Goal: Navigation & Orientation: Find specific page/section

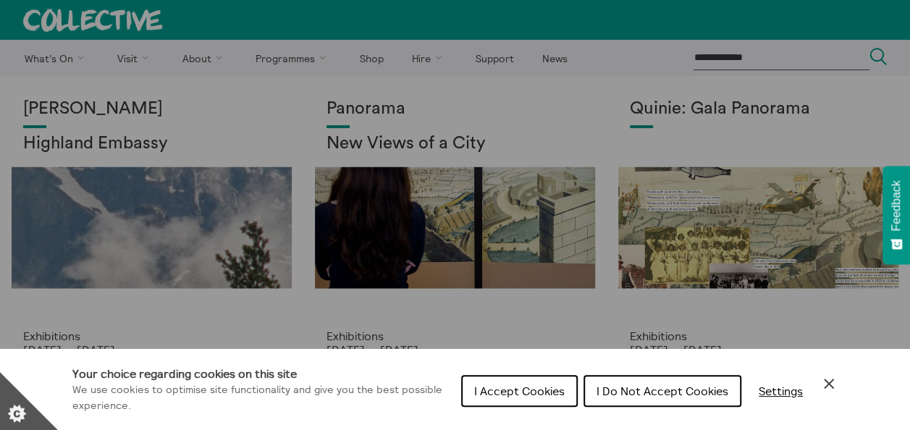
click at [534, 394] on span "I Accept Cookies" at bounding box center [519, 391] width 91 height 14
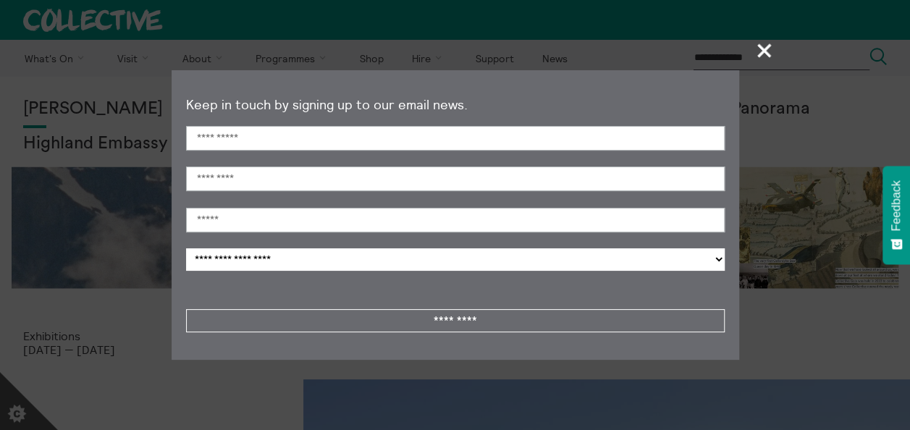
click at [763, 46] on span "+" at bounding box center [765, 50] width 43 height 43
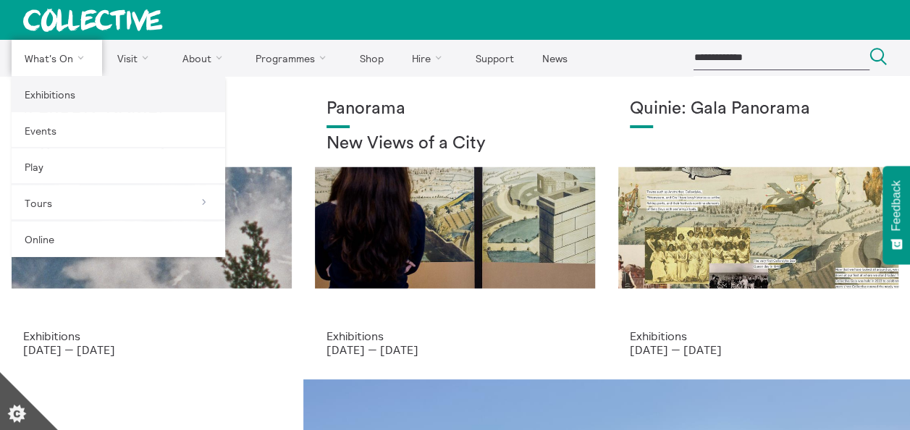
click at [94, 101] on link "Exhibitions" at bounding box center [119, 94] width 214 height 36
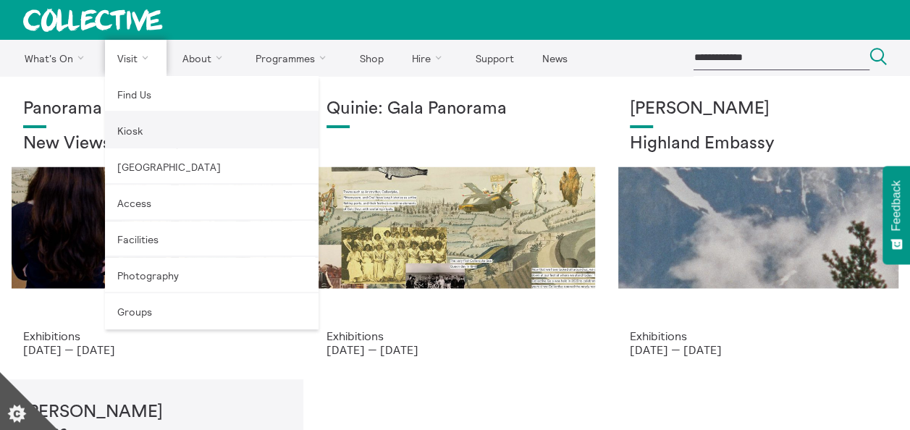
click at [141, 133] on link "Kiosk" at bounding box center [212, 130] width 214 height 36
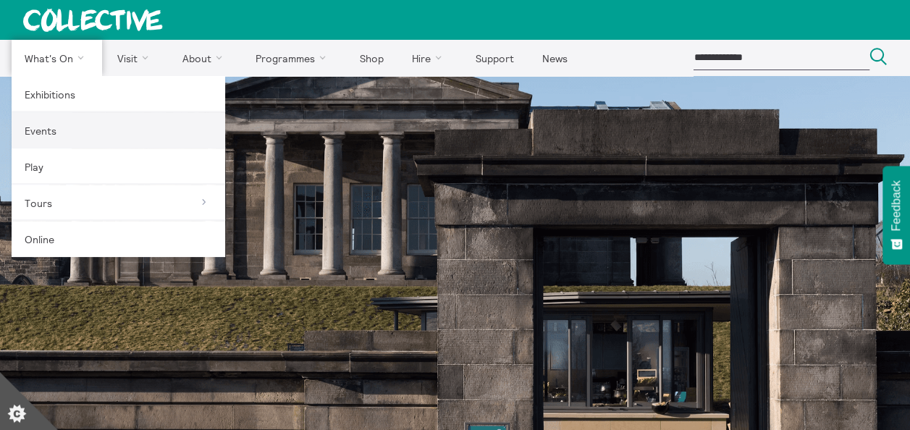
click at [42, 143] on link "Events" at bounding box center [119, 130] width 214 height 36
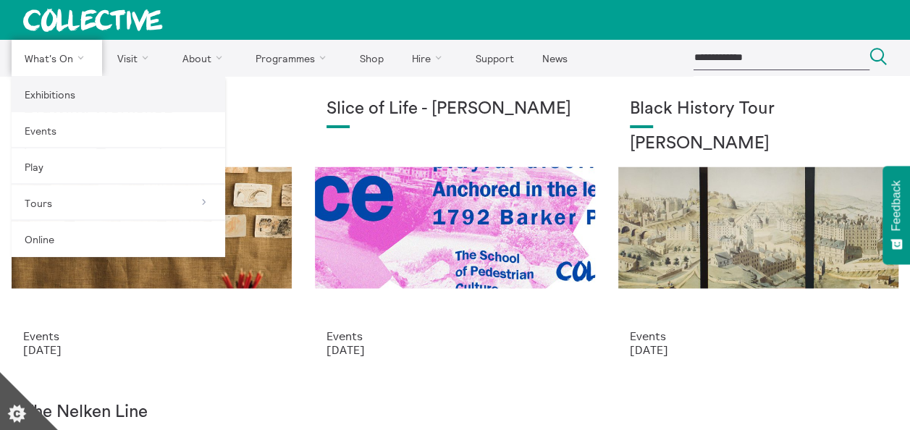
click at [49, 91] on link "Exhibitions" at bounding box center [119, 94] width 214 height 36
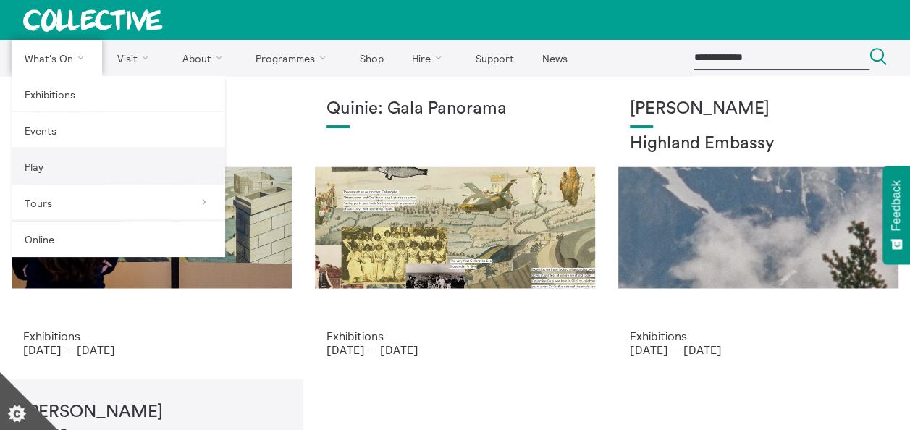
click at [55, 172] on link "Play" at bounding box center [119, 166] width 214 height 36
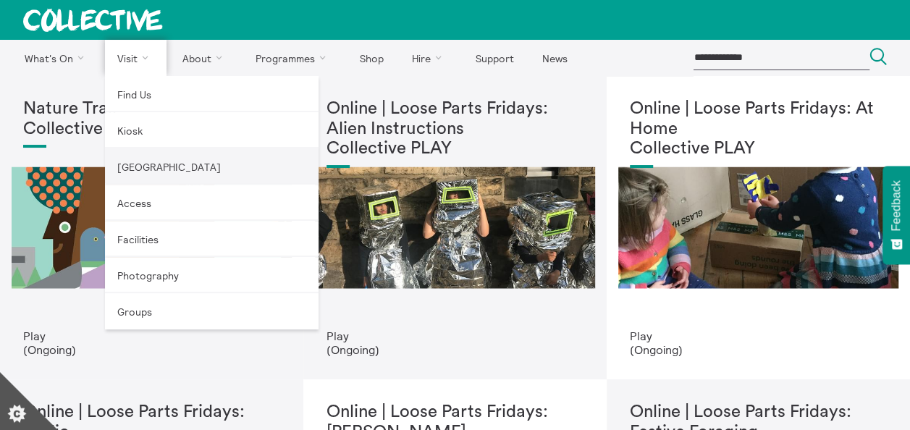
click at [155, 169] on link "[GEOGRAPHIC_DATA]" at bounding box center [212, 166] width 214 height 36
click at [145, 162] on link "[GEOGRAPHIC_DATA]" at bounding box center [212, 166] width 214 height 36
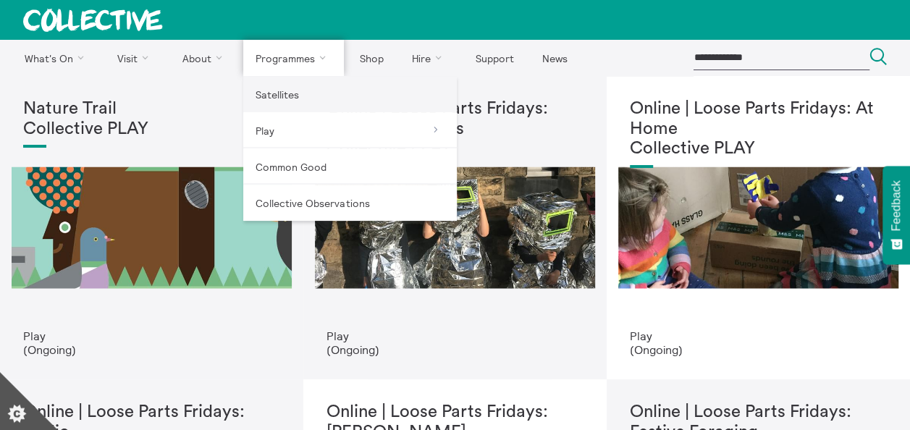
click at [297, 96] on link "Satellites" at bounding box center [350, 94] width 214 height 36
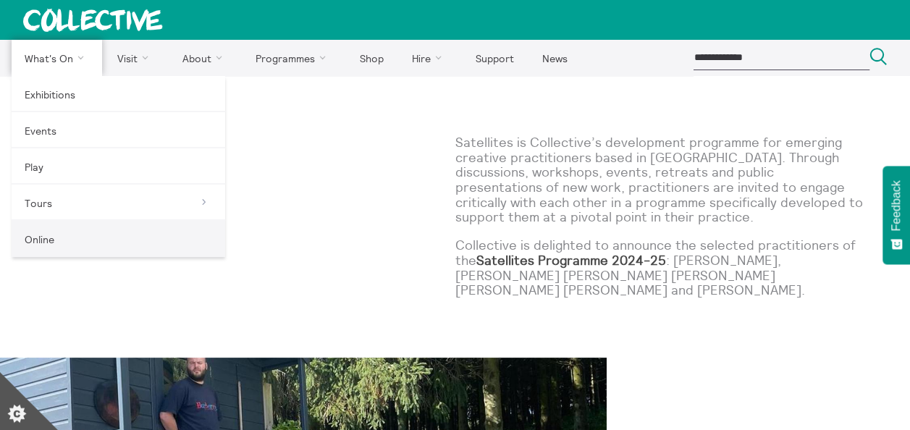
click at [71, 243] on link "Online" at bounding box center [119, 239] width 214 height 36
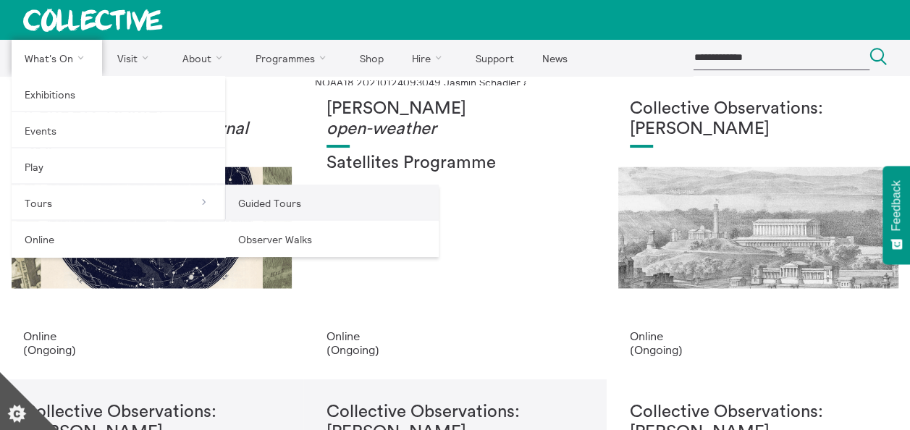
click at [275, 193] on link "Guided Tours" at bounding box center [332, 203] width 214 height 36
